Goal: Transaction & Acquisition: Purchase product/service

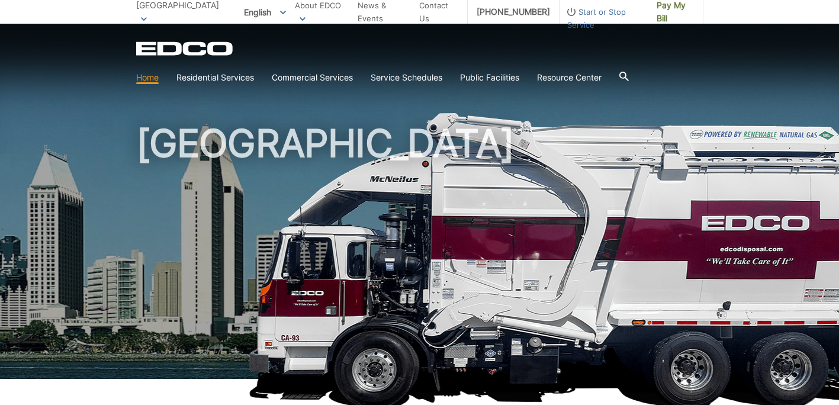
click at [159, 71] on link "Home" at bounding box center [147, 77] width 23 height 13
click at [704, 24] on link "Pay My Bill" at bounding box center [676, 12] width 56 height 24
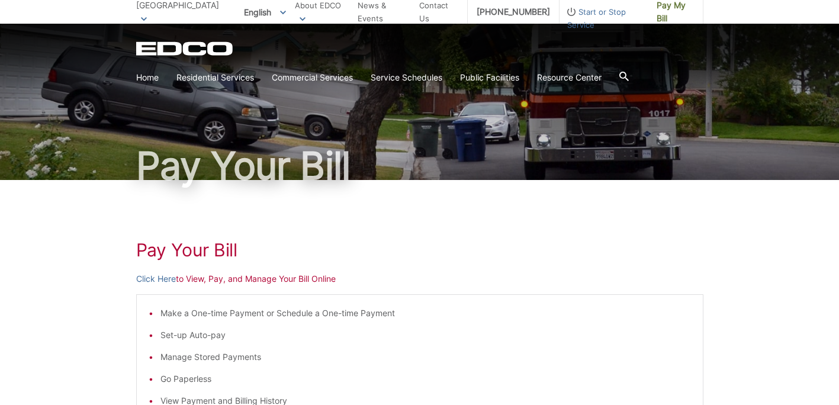
scroll to position [28, 0]
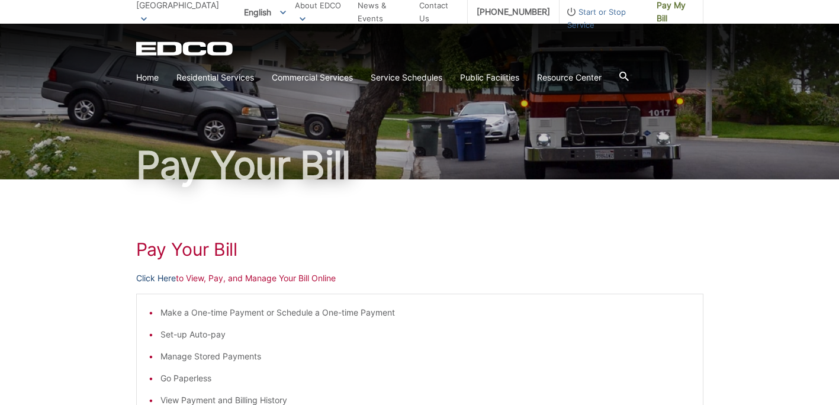
click at [136, 285] on link "Click Here" at bounding box center [156, 278] width 40 height 13
